Goal: Transaction & Acquisition: Purchase product/service

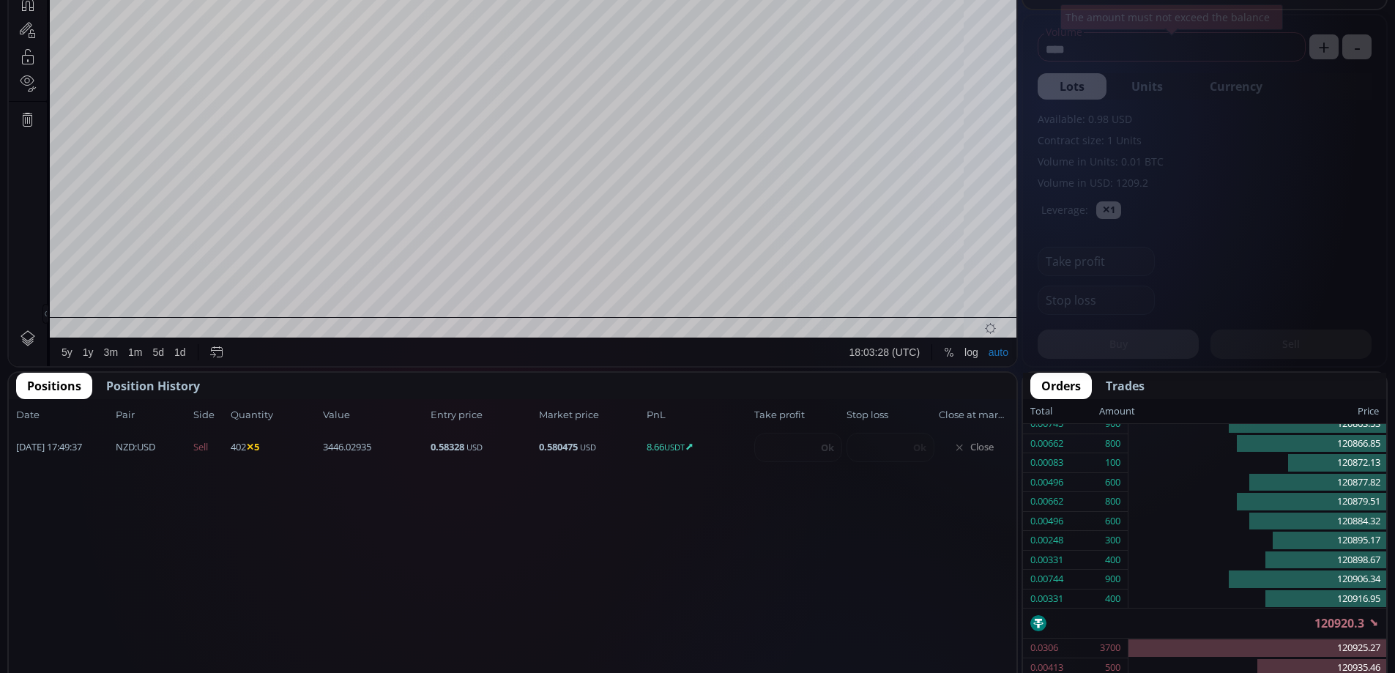
scroll to position [530, 0]
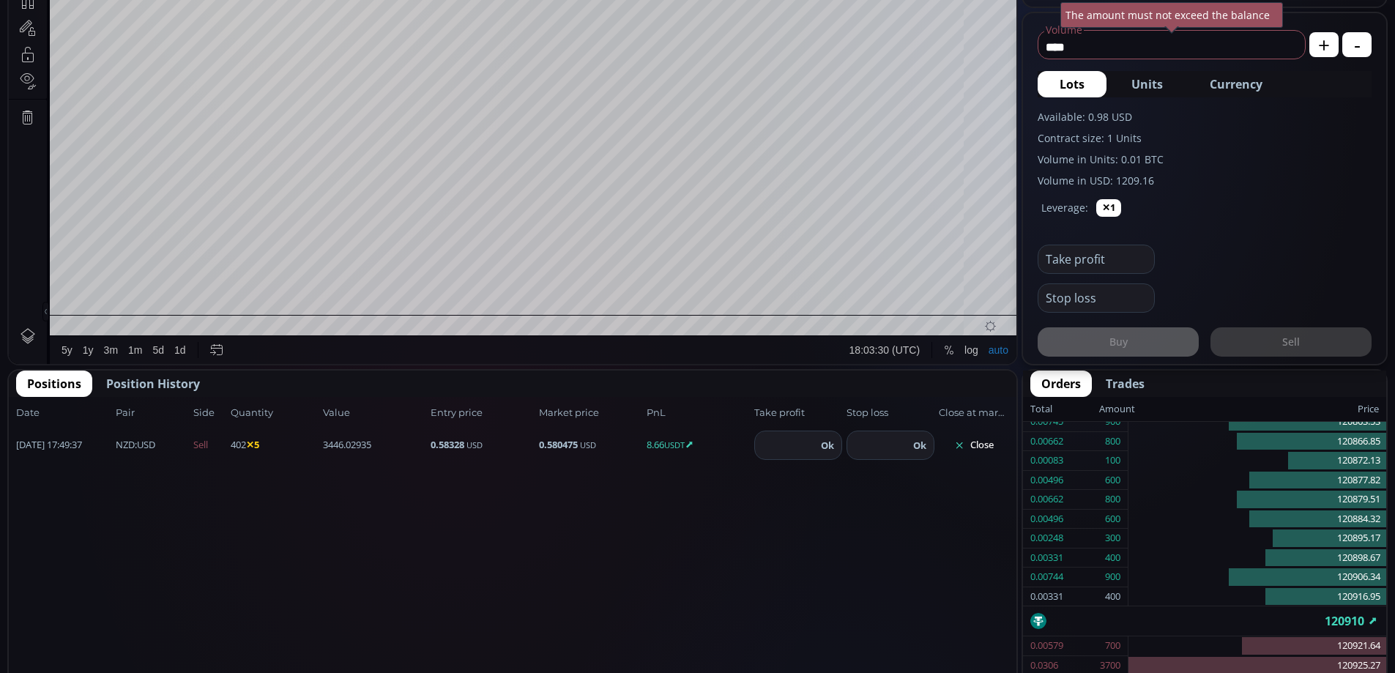
click at [976, 441] on button "Close" at bounding box center [974, 444] width 70 height 23
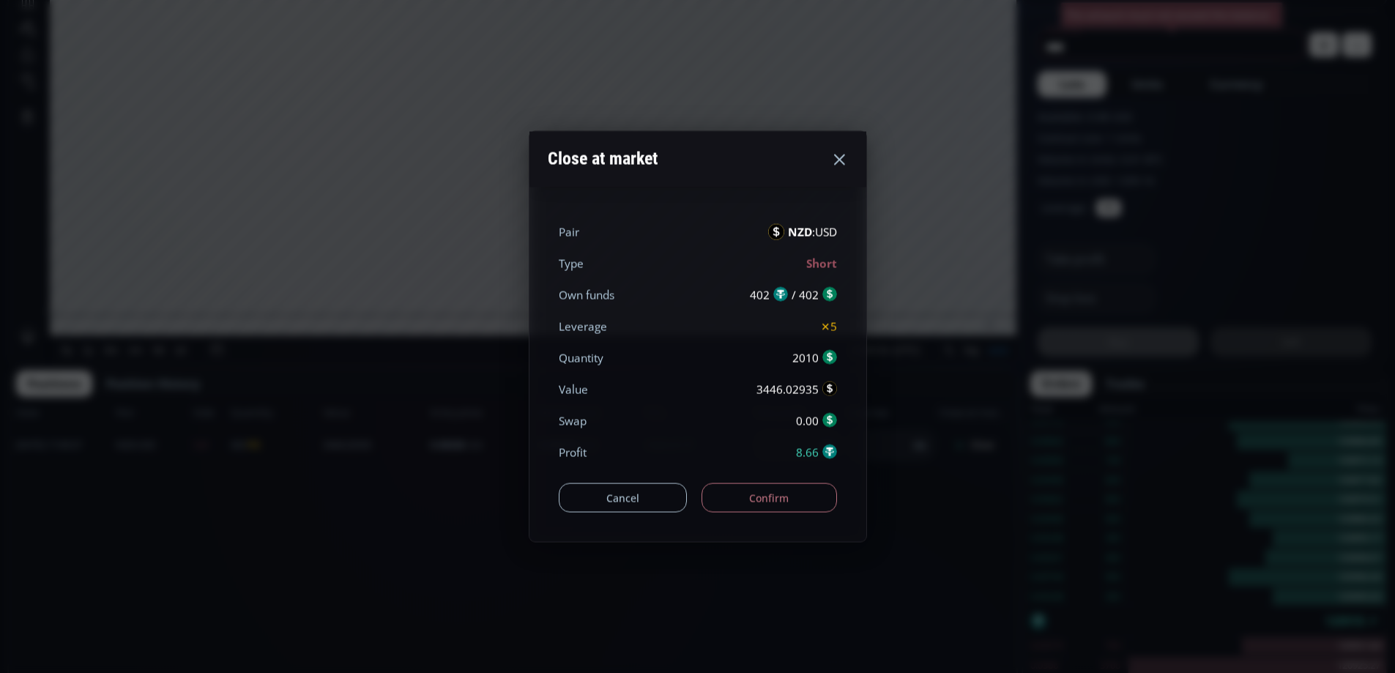
click at [797, 488] on button "Confirm" at bounding box center [768, 497] width 135 height 29
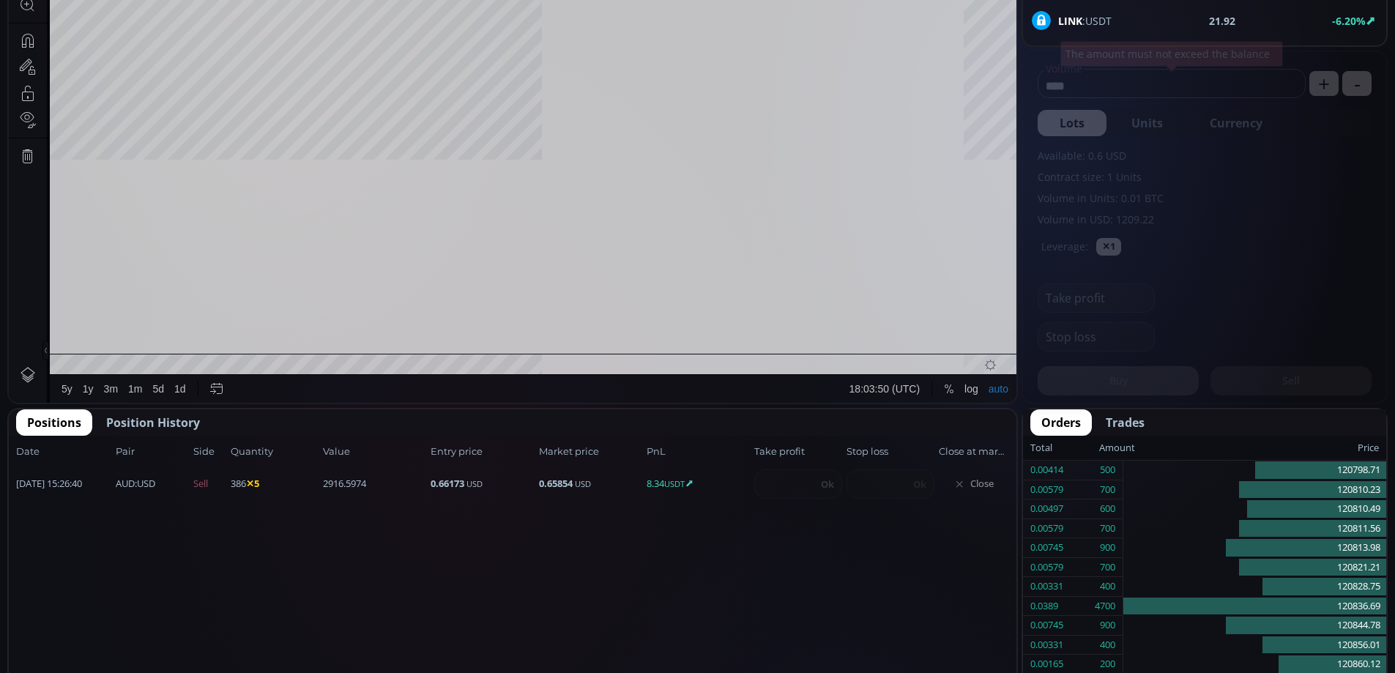
scroll to position [204, 0]
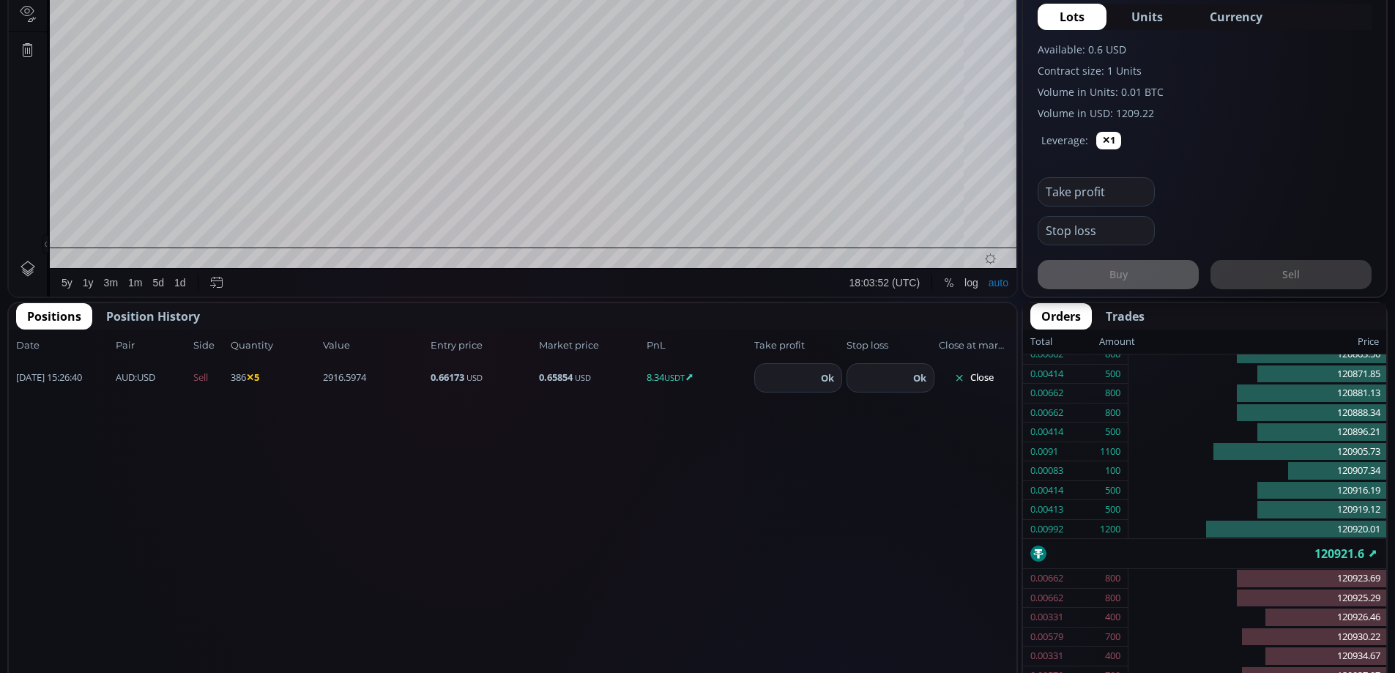
click at [980, 376] on button "Close" at bounding box center [974, 377] width 70 height 23
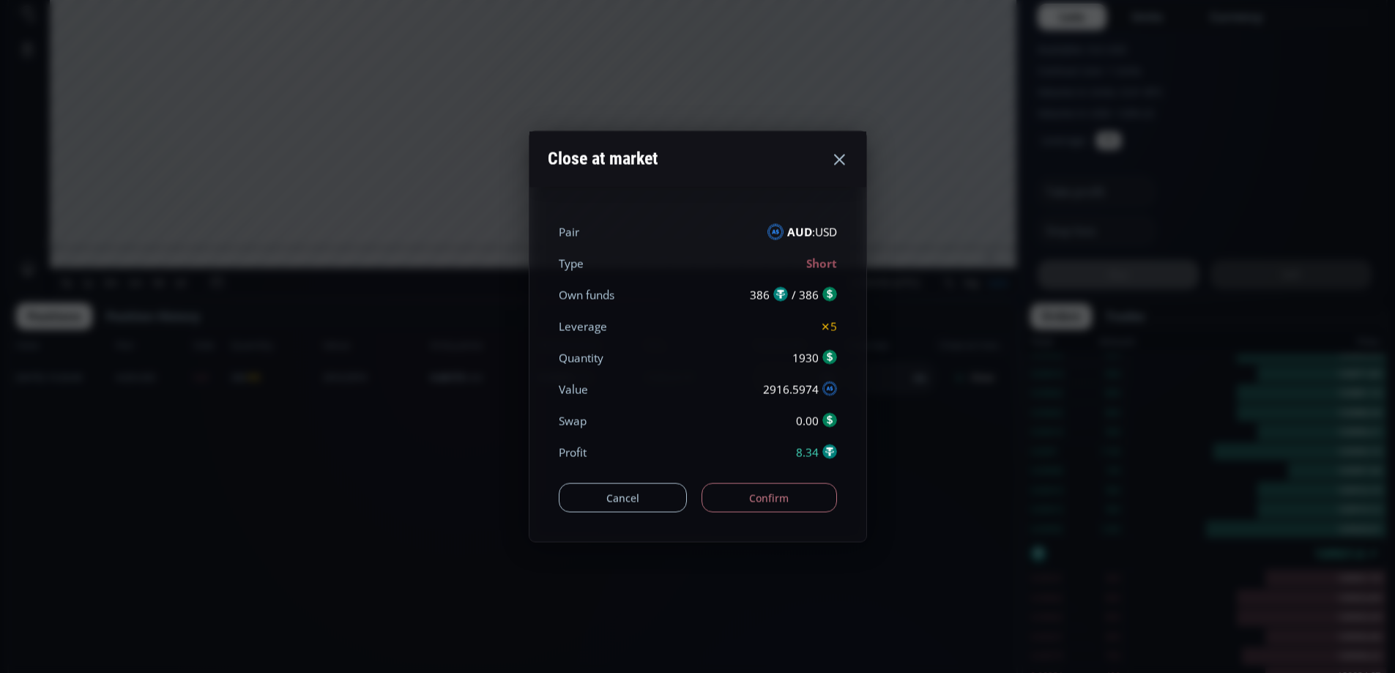
click at [813, 496] on button "Confirm" at bounding box center [768, 497] width 135 height 29
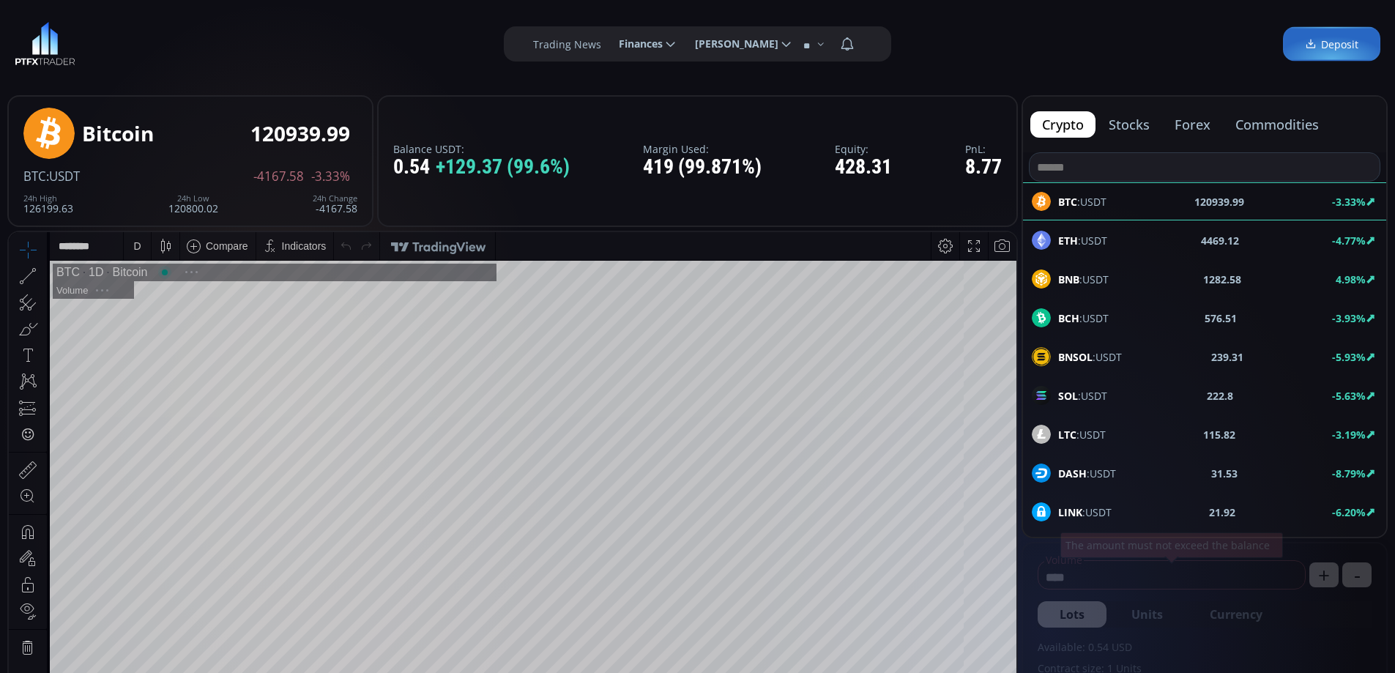
scroll to position [204, 0]
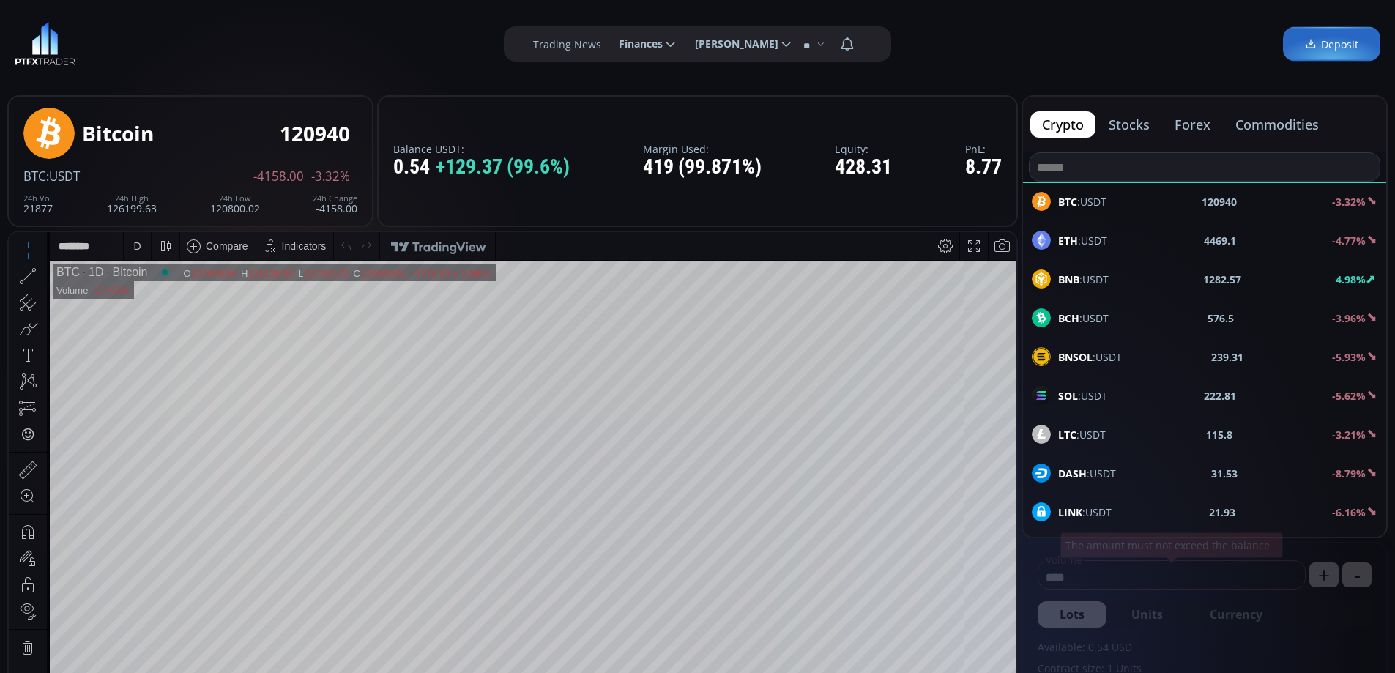
drag, startPoint x: 1394, startPoint y: 158, endPoint x: 1395, endPoint y: 346, distance: 188.1
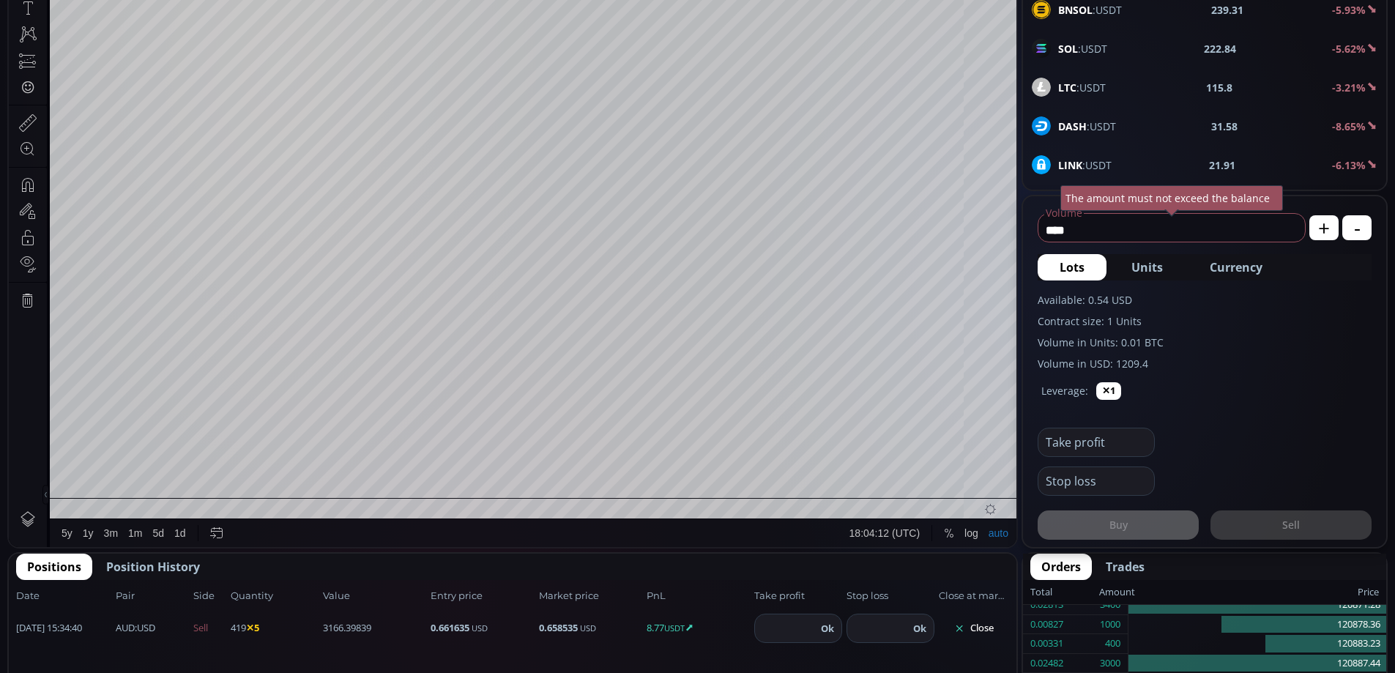
scroll to position [501, 0]
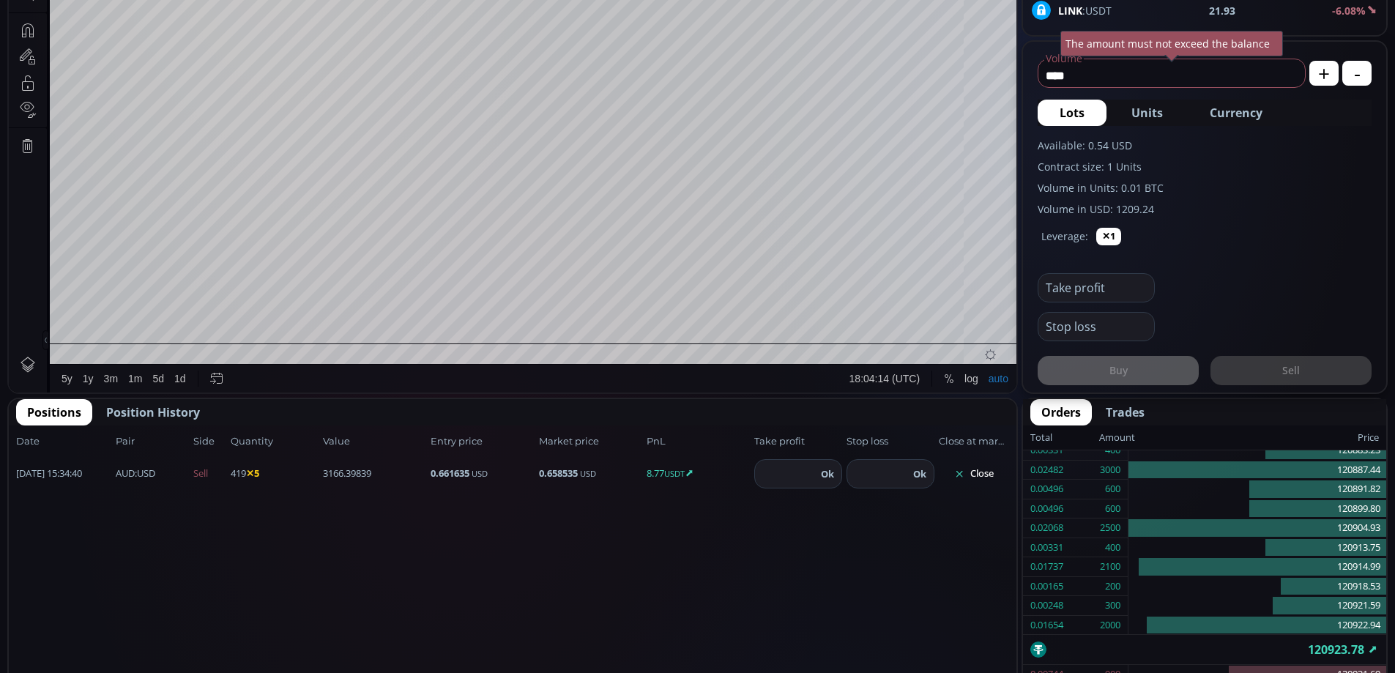
click at [980, 470] on button "Close" at bounding box center [974, 473] width 70 height 23
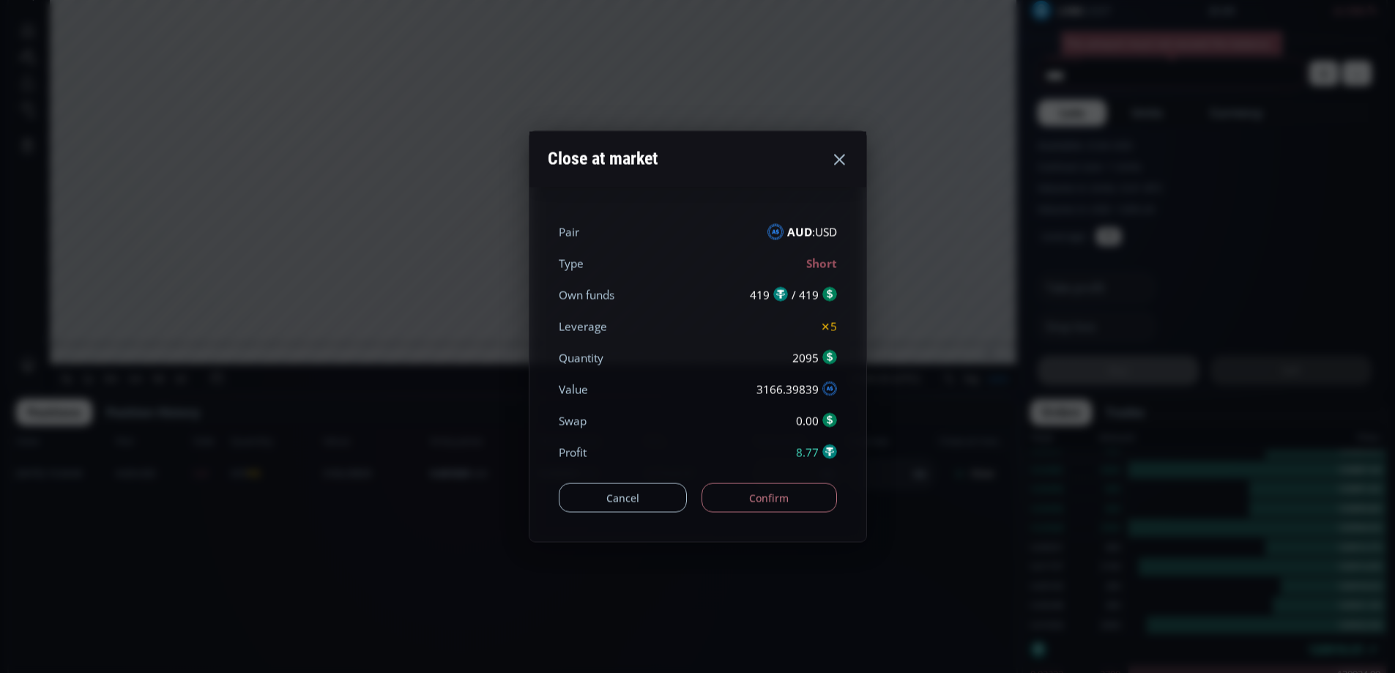
click at [812, 496] on button "Confirm" at bounding box center [768, 497] width 135 height 29
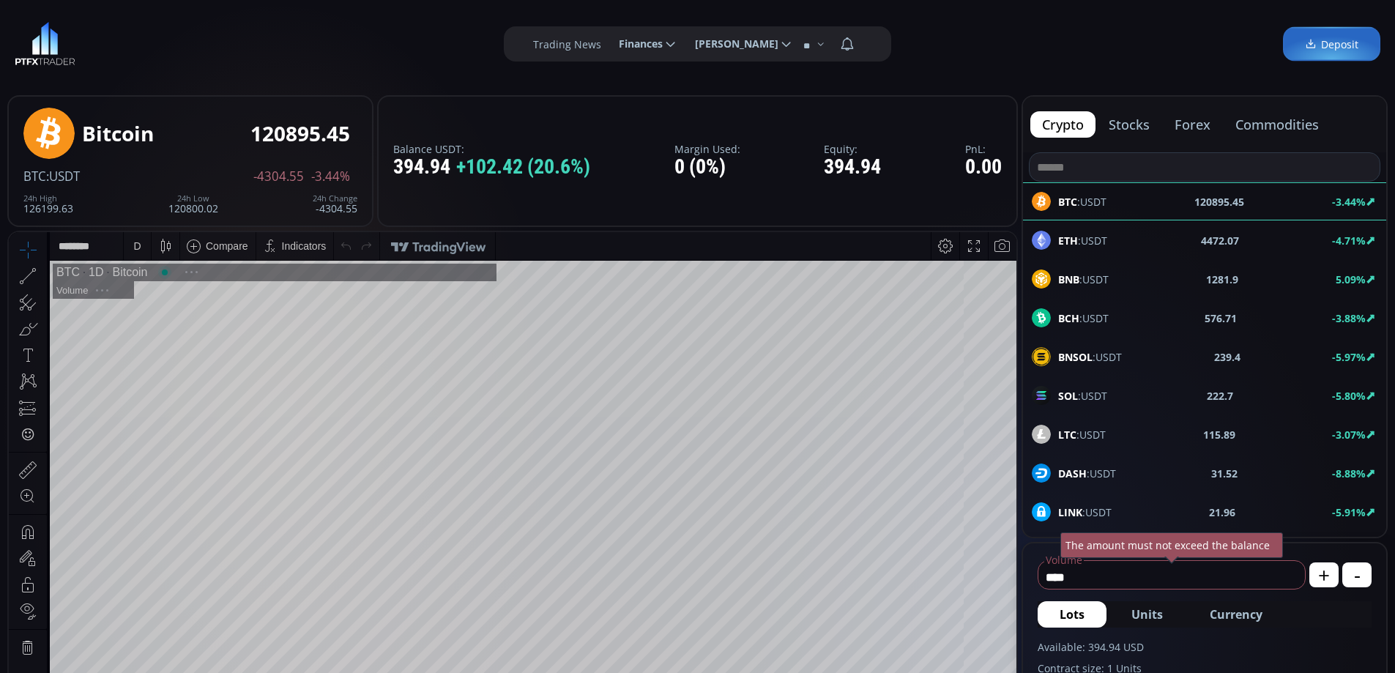
scroll to position [204, 0]
click at [1193, 118] on button "forex" at bounding box center [1192, 124] width 59 height 26
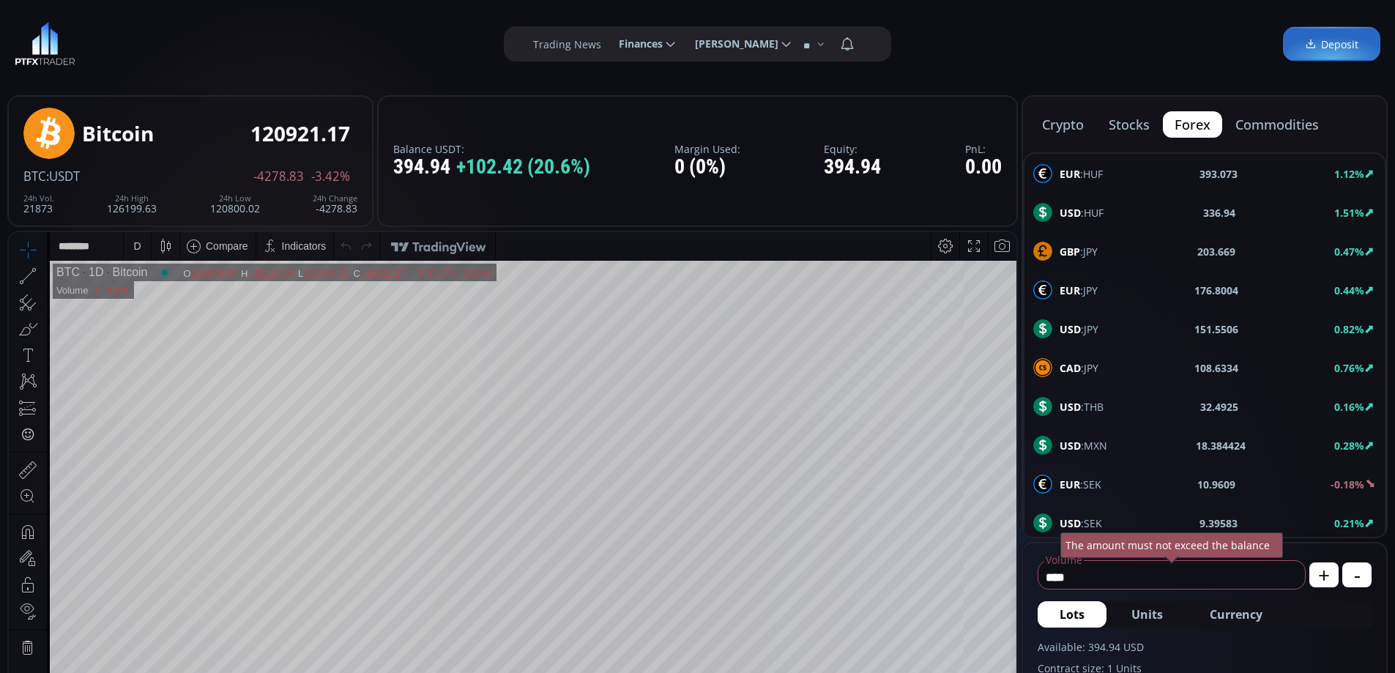
click at [1095, 325] on span "USD :JPY" at bounding box center [1078, 328] width 39 height 15
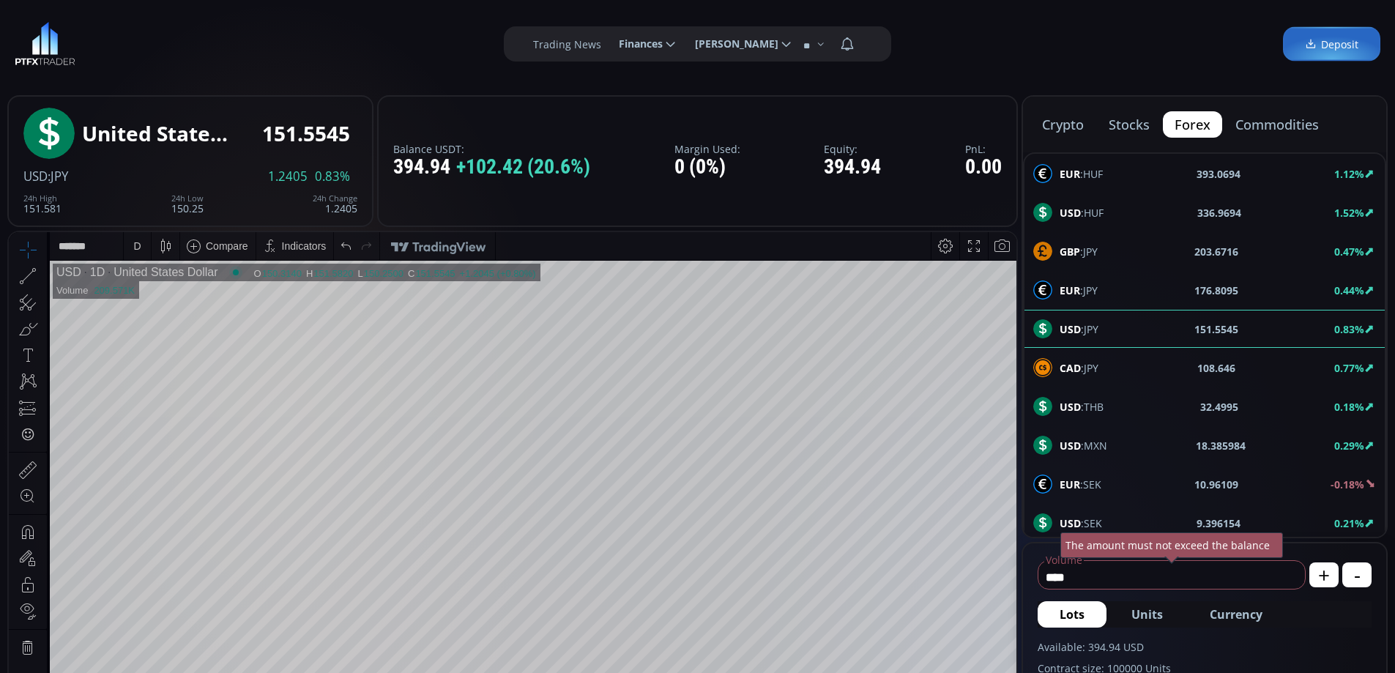
click at [133, 240] on div "D" at bounding box center [137, 246] width 12 height 28
click at [163, 417] on div "1 hour" at bounding box center [174, 420] width 89 height 12
